Goal: Navigation & Orientation: Find specific page/section

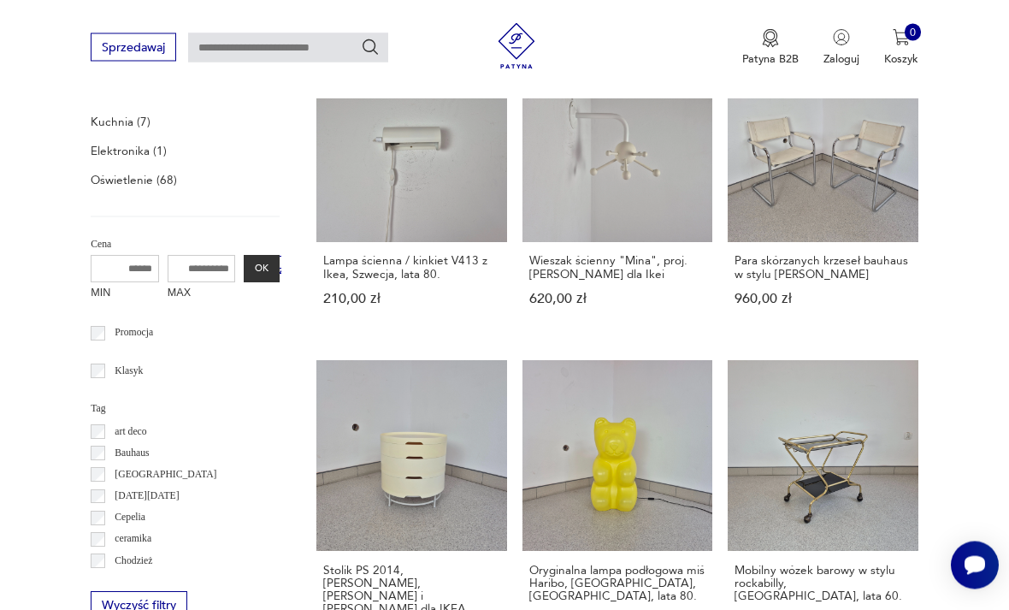
scroll to position [565, 0]
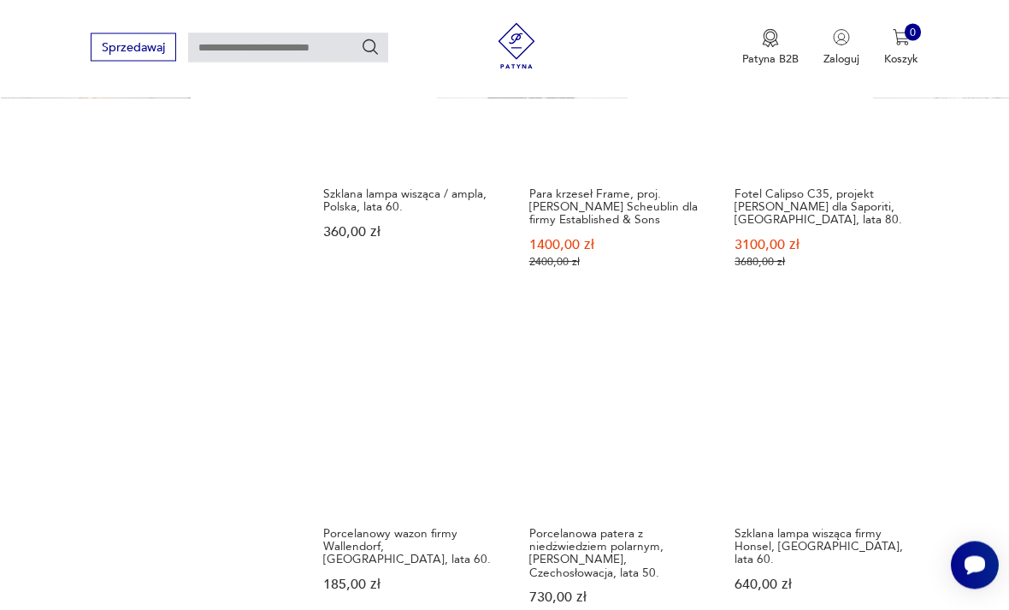
scroll to position [1675, 0]
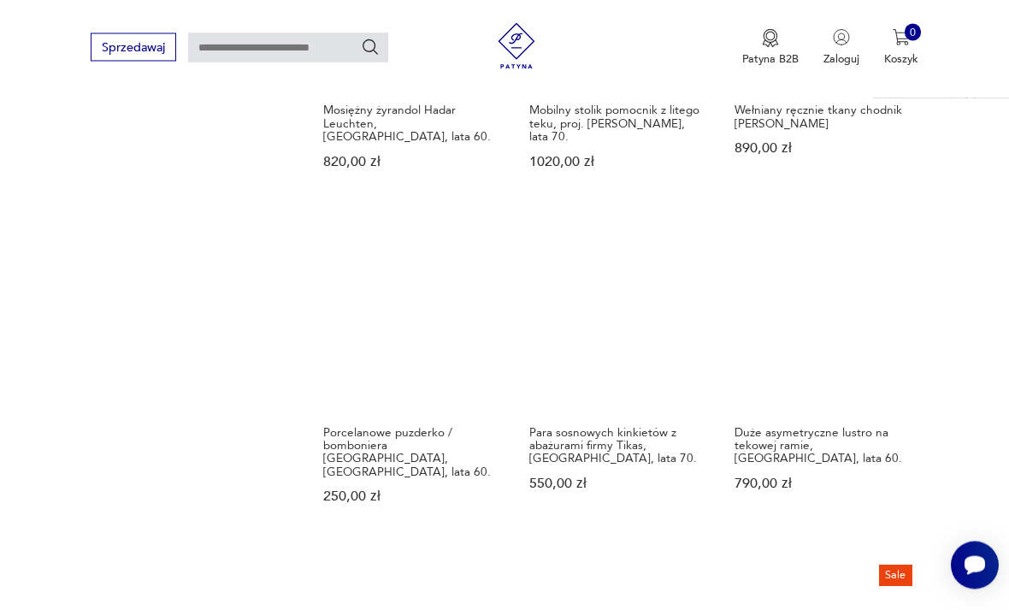
scroll to position [1359, 0]
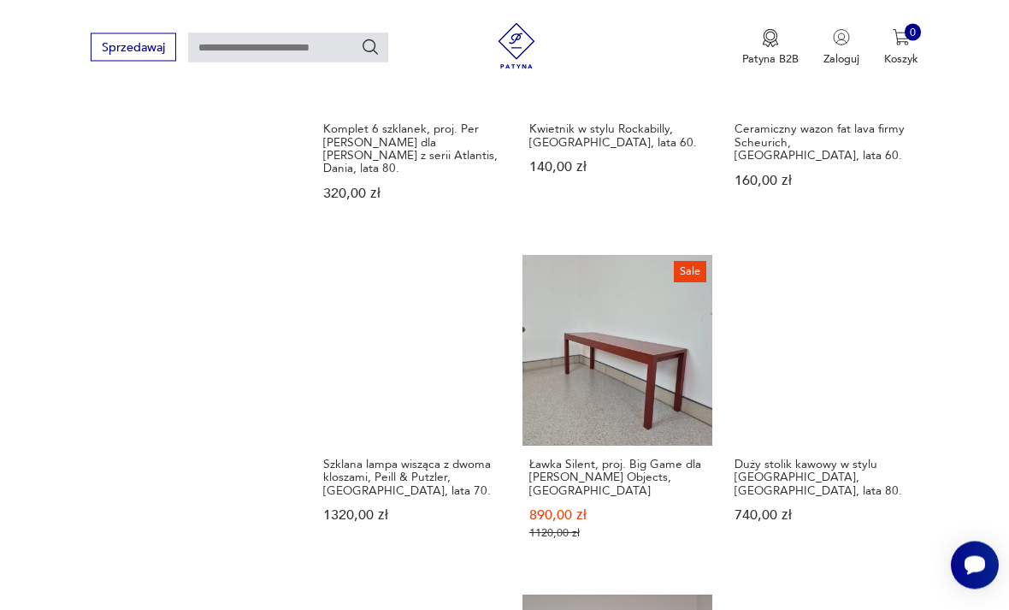
scroll to position [1372, 0]
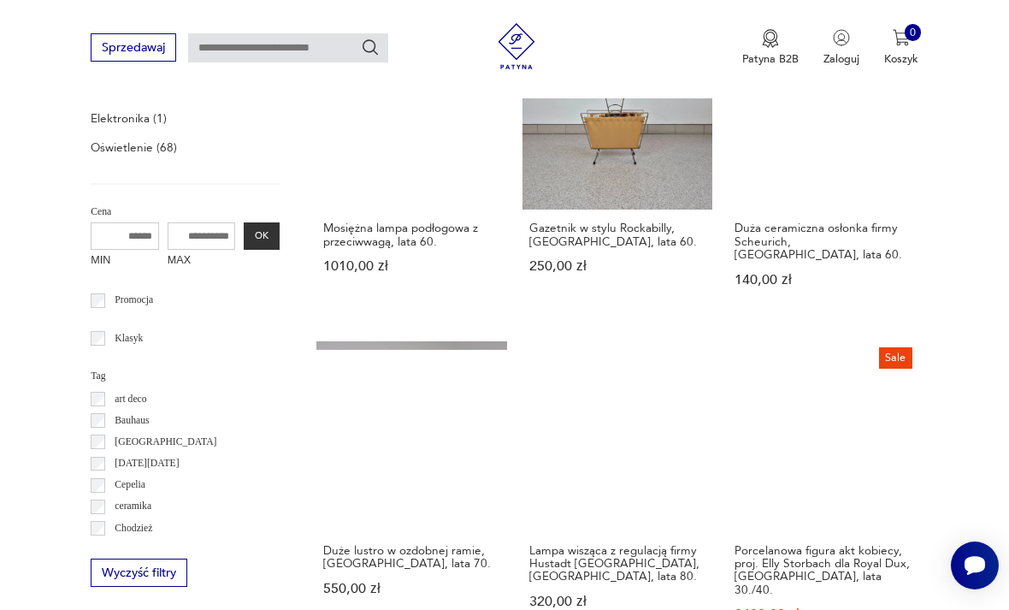
scroll to position [304, 0]
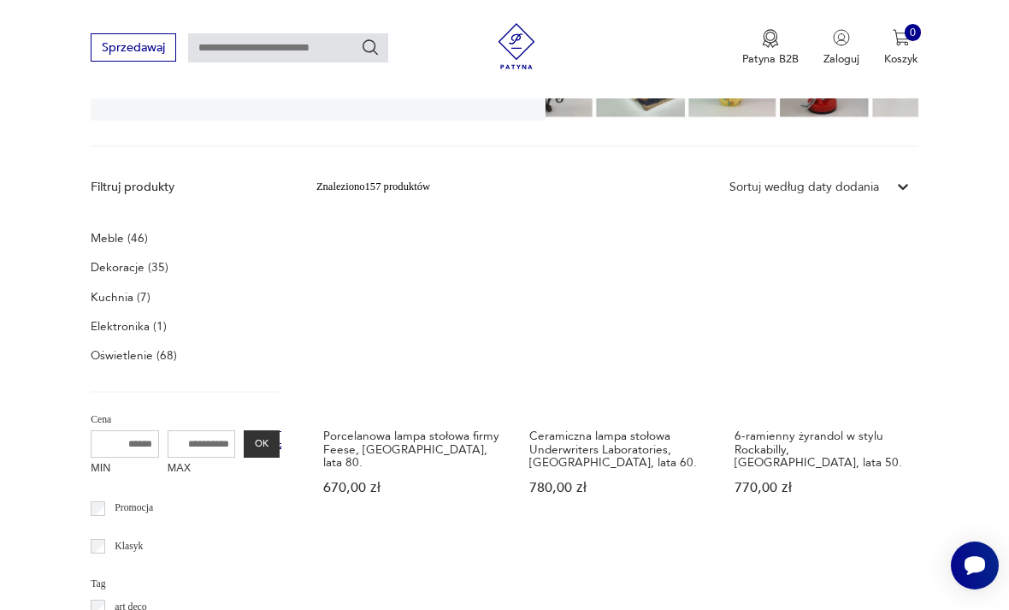
scroll to position [304, 0]
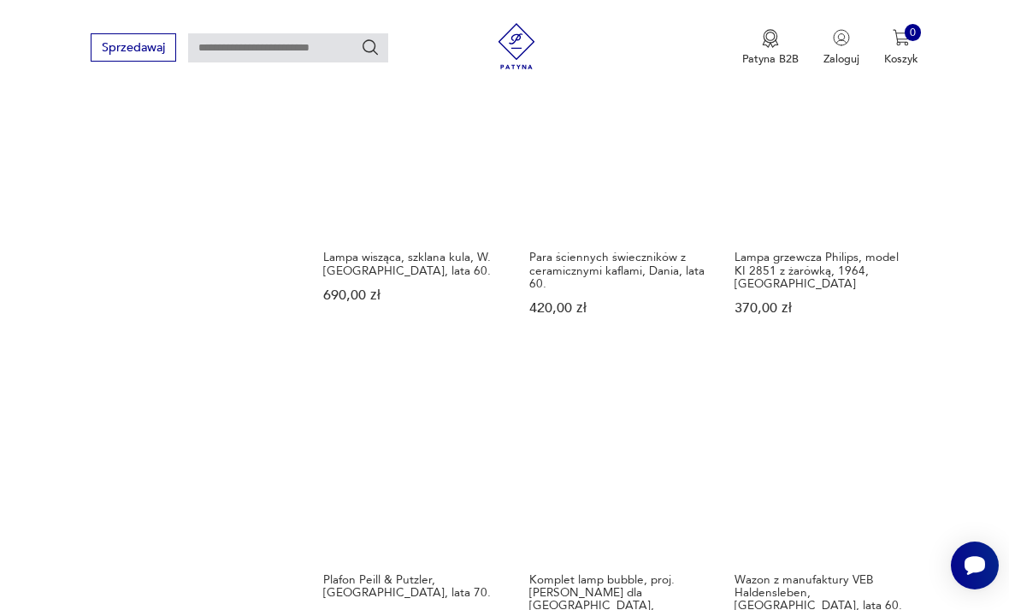
scroll to position [1557, 0]
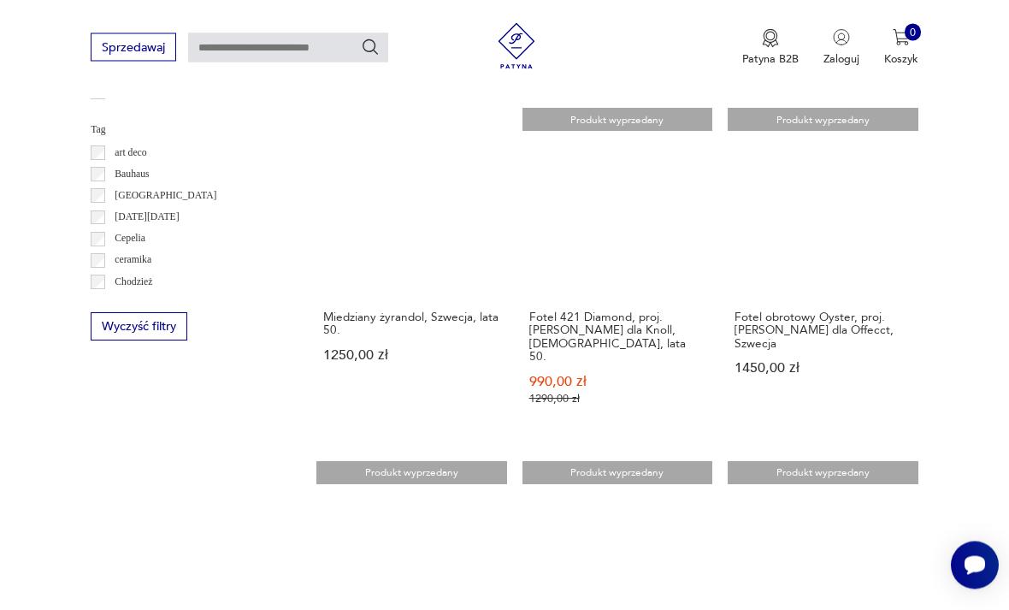
scroll to position [832, 0]
